Goal: Task Accomplishment & Management: Manage account settings

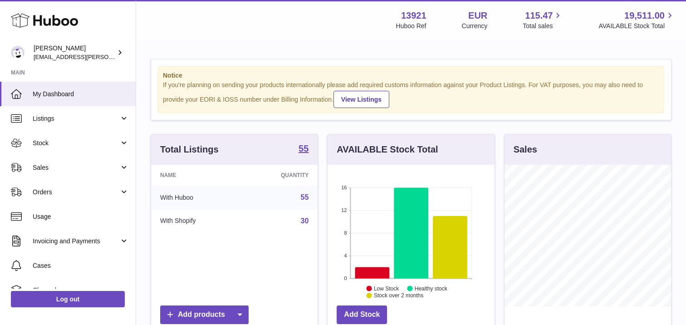
scroll to position [142, 167]
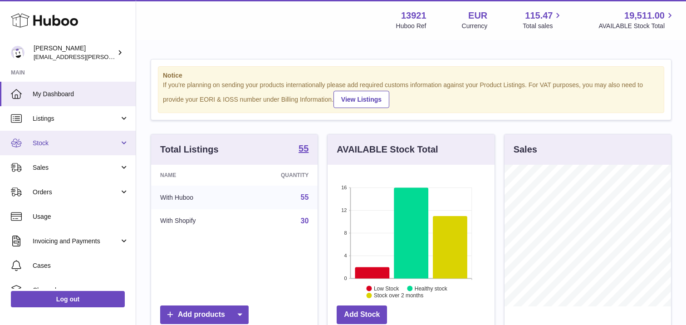
click at [65, 141] on span "Stock" at bounding box center [76, 143] width 87 height 9
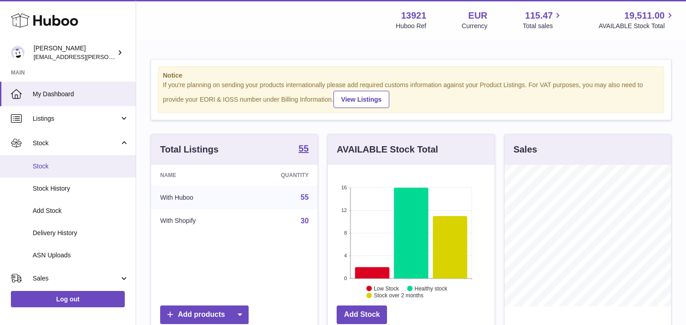
click at [80, 166] on span "Stock" at bounding box center [81, 166] width 96 height 9
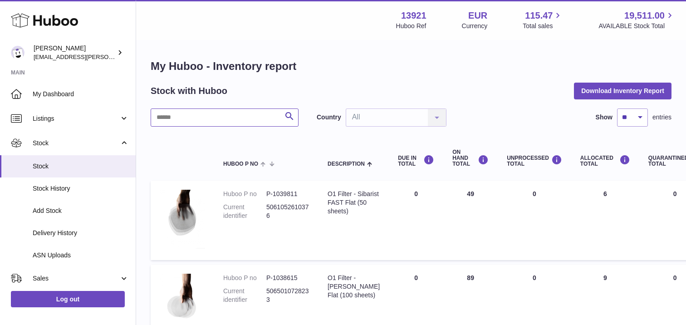
click at [225, 114] on input "text" at bounding box center [225, 118] width 148 height 18
type input "****"
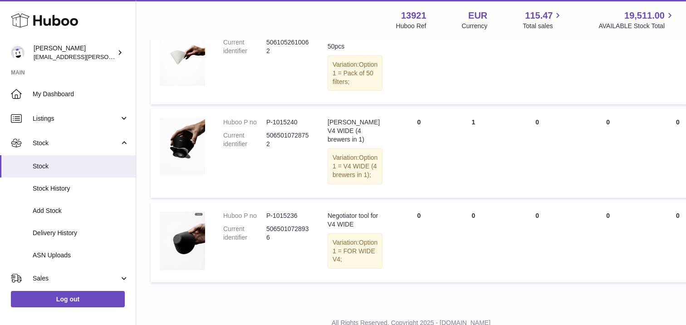
scroll to position [233, 0]
